Goal: Task Accomplishment & Management: Complete application form

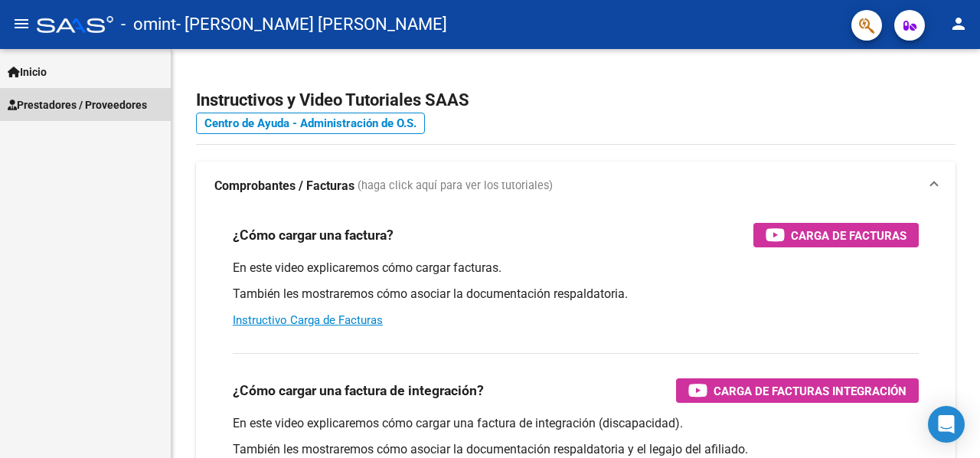
click at [37, 94] on link "Prestadores / Proveedores" at bounding box center [85, 104] width 171 height 33
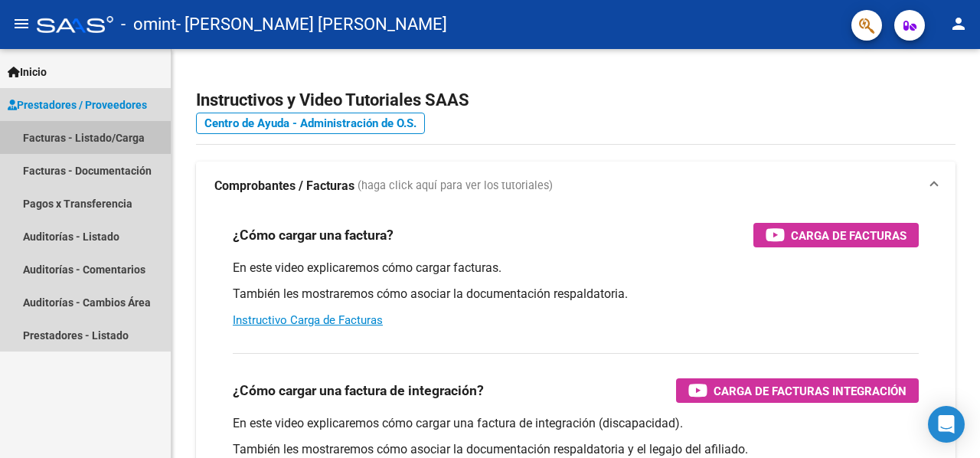
click at [37, 139] on link "Facturas - Listado/Carga" at bounding box center [85, 137] width 171 height 33
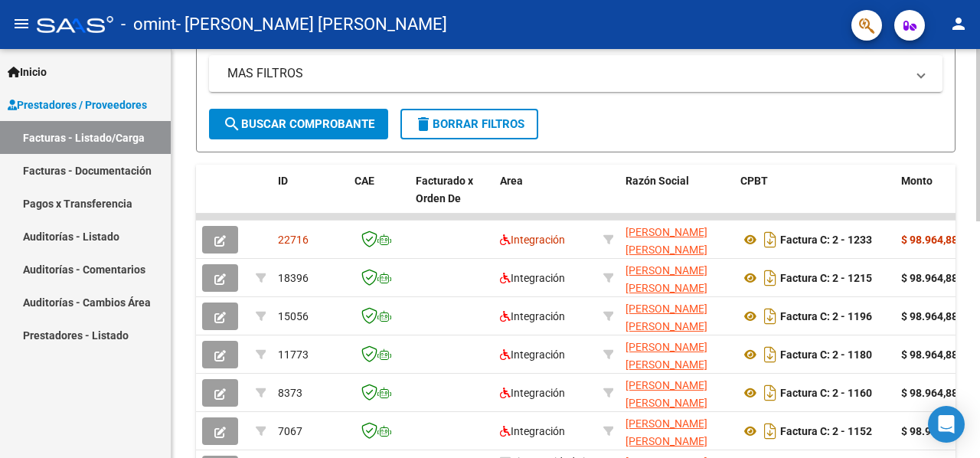
scroll to position [350, 0]
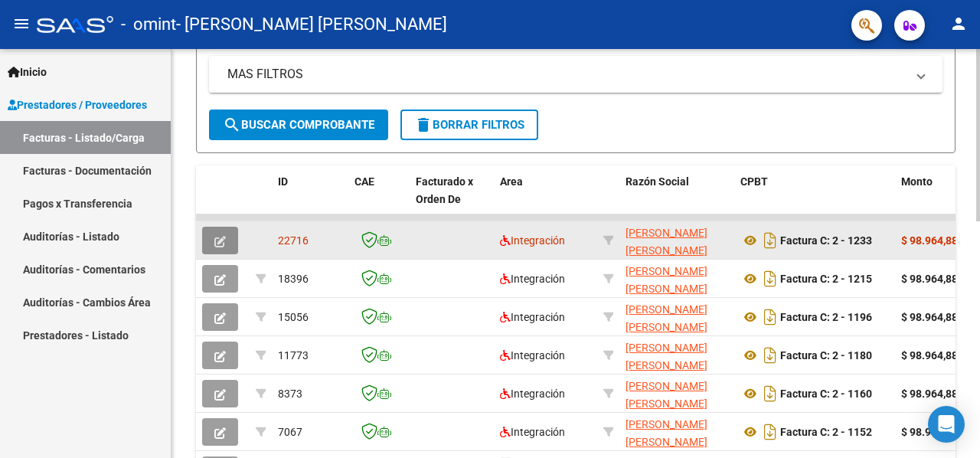
click at [208, 242] on button "button" at bounding box center [220, 241] width 36 height 28
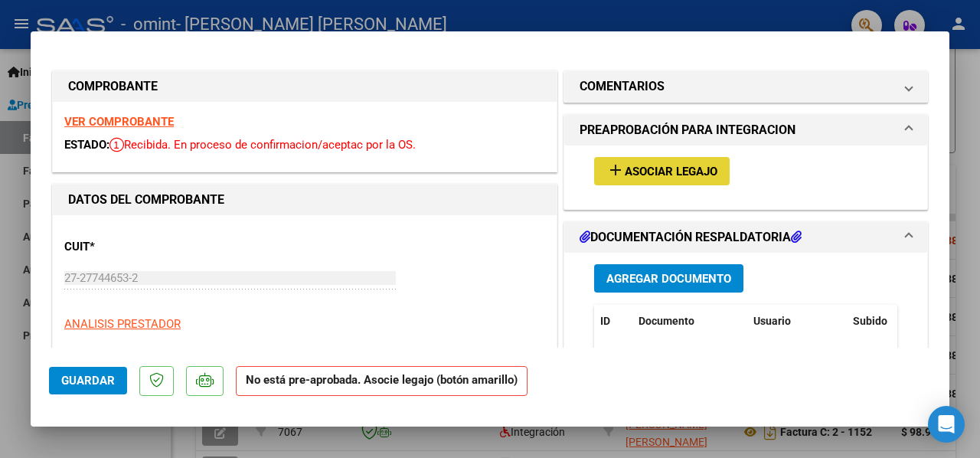
click at [625, 165] on span "Asociar Legajo" at bounding box center [671, 172] width 93 height 14
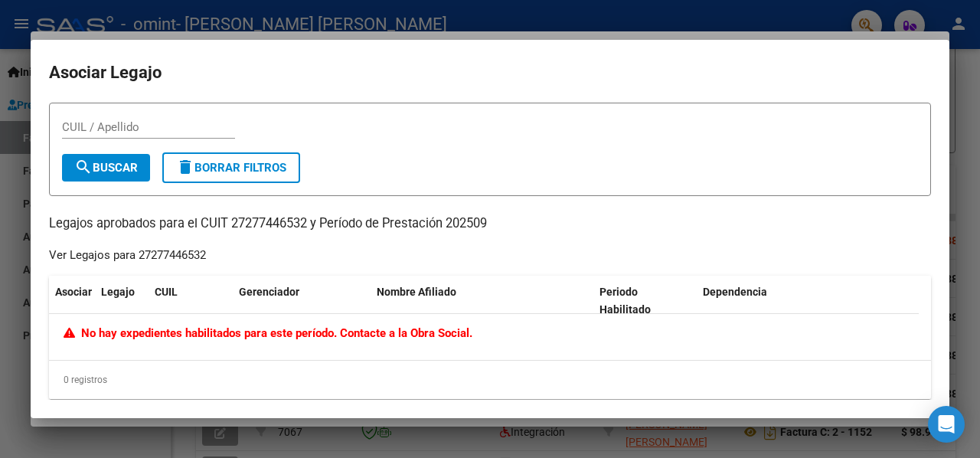
click at [974, 73] on div at bounding box center [490, 229] width 980 height 458
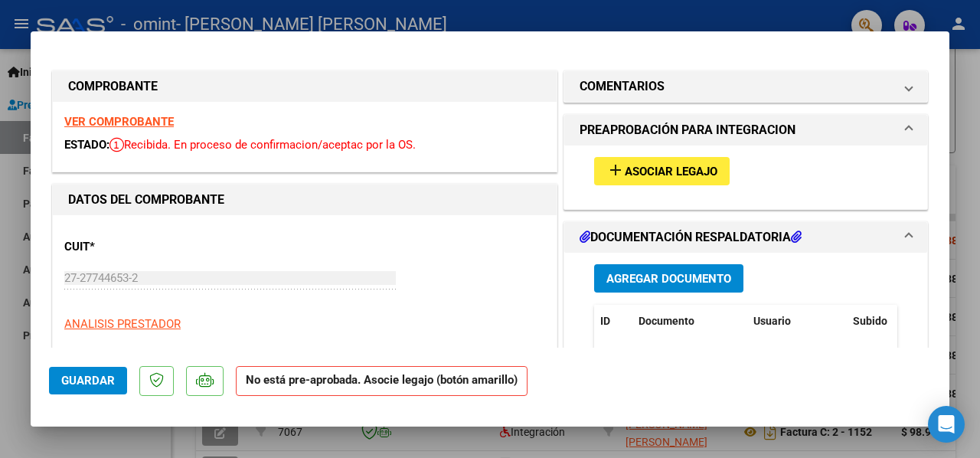
click at [974, 73] on div at bounding box center [490, 229] width 980 height 458
type input "$ 0,00"
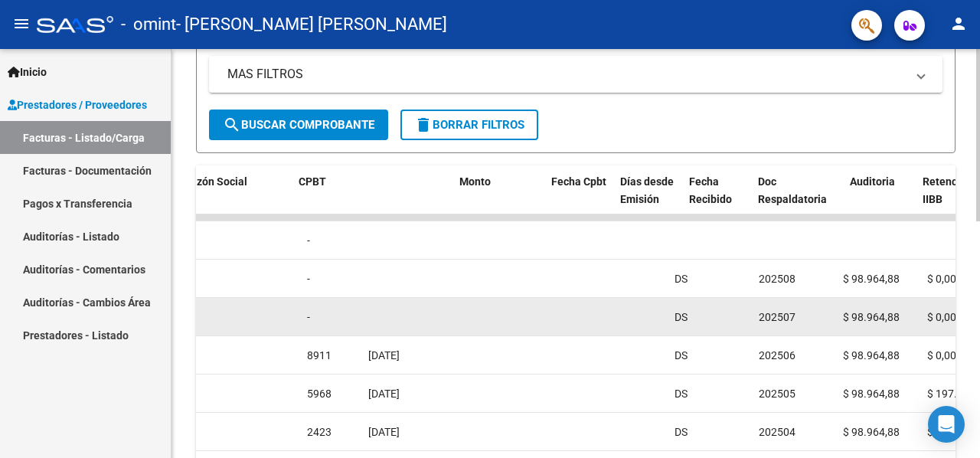
scroll to position [0, 0]
